Goal: Task Accomplishment & Management: Use online tool/utility

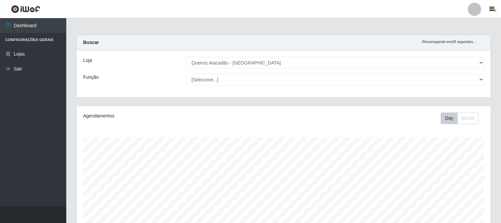
select select "464"
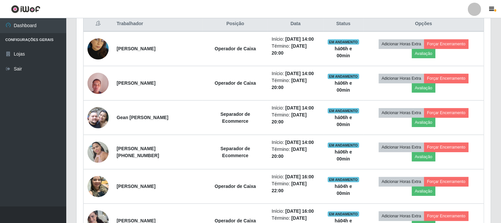
scroll to position [137, 414]
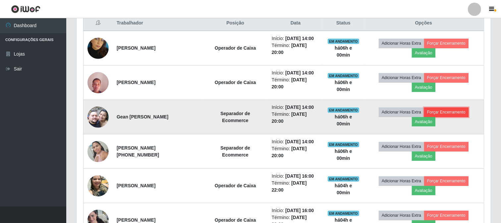
click at [444, 112] on button "Forçar Encerramento" at bounding box center [446, 112] width 44 height 9
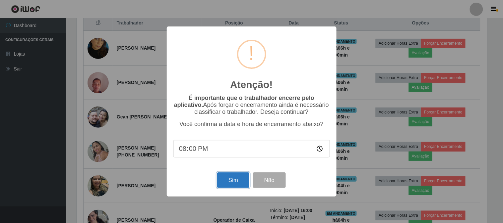
click at [241, 181] on button "Sim" at bounding box center [233, 181] width 32 height 16
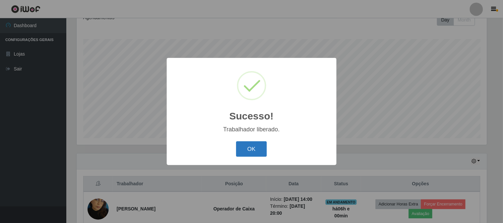
click at [256, 148] on button "OK" at bounding box center [251, 149] width 31 height 16
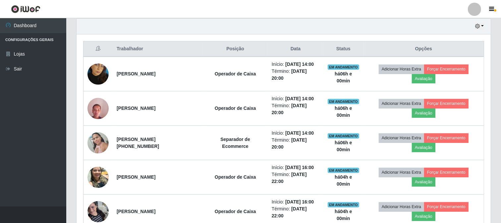
scroll to position [246, 0]
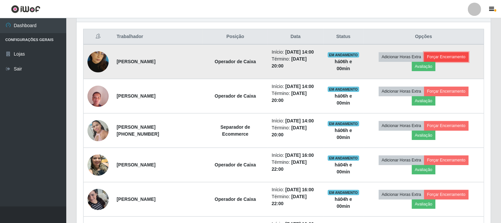
click at [465, 57] on button "Forçar Encerramento" at bounding box center [446, 56] width 44 height 9
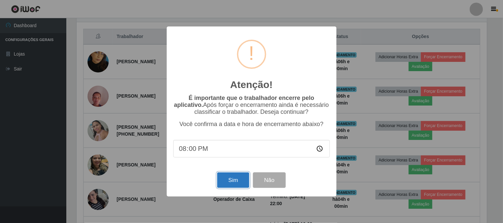
click at [233, 180] on button "Sim" at bounding box center [233, 181] width 32 height 16
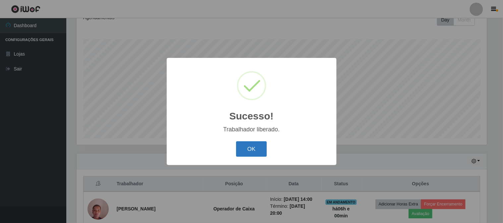
click at [251, 147] on button "OK" at bounding box center [251, 149] width 31 height 16
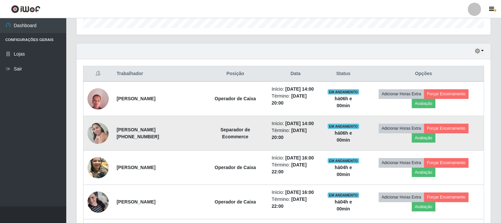
scroll to position [209, 0]
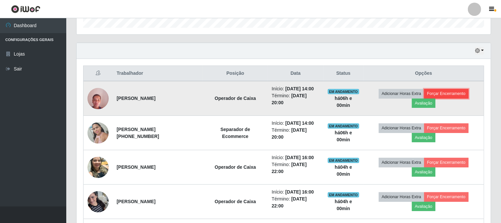
click at [464, 94] on button "Forçar Encerramento" at bounding box center [446, 93] width 44 height 9
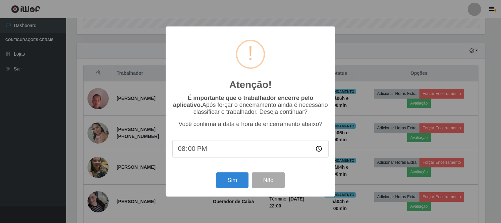
scroll to position [137, 410]
click at [228, 185] on button "Sim" at bounding box center [233, 181] width 32 height 16
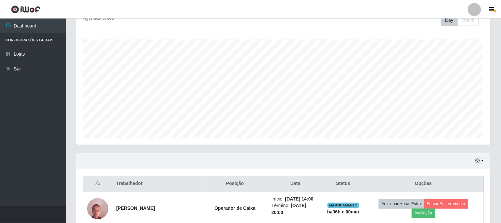
scroll to position [0, 0]
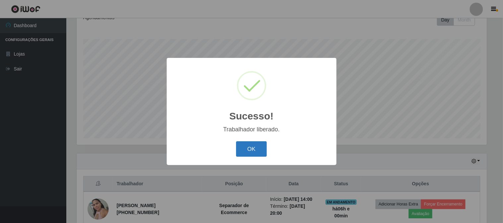
click at [241, 149] on button "OK" at bounding box center [251, 149] width 31 height 16
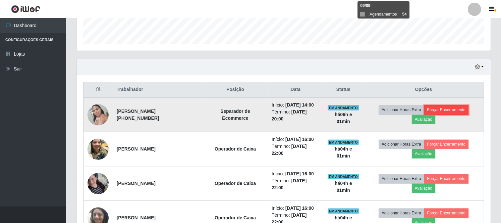
click at [446, 107] on button "Forçar Encerramento" at bounding box center [446, 109] width 44 height 9
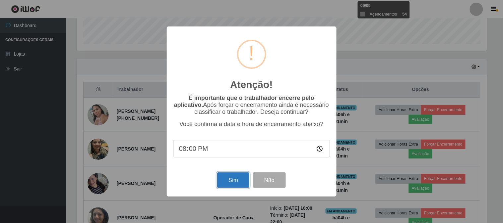
click at [240, 185] on button "Sim" at bounding box center [233, 181] width 32 height 16
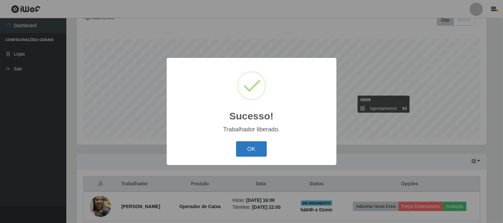
click at [250, 150] on button "OK" at bounding box center [251, 149] width 31 height 16
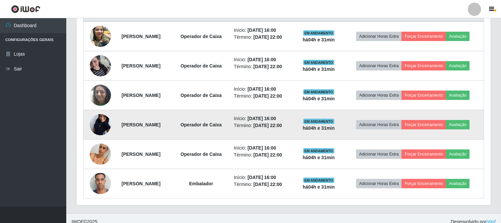
scroll to position [305, 0]
